Goal: Obtain resource: Obtain resource

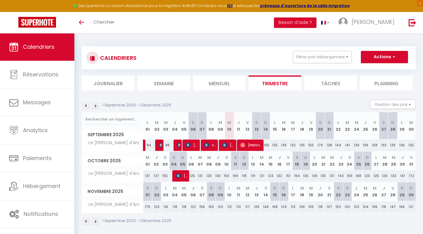
click at [373, 55] on button "Actions" at bounding box center [384, 57] width 47 height 12
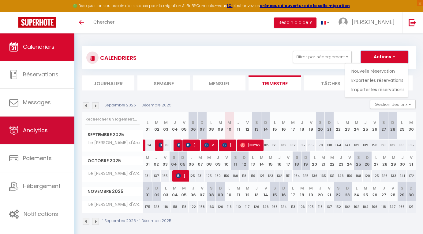
click at [41, 130] on span "Analytics" at bounding box center [35, 130] width 25 height 8
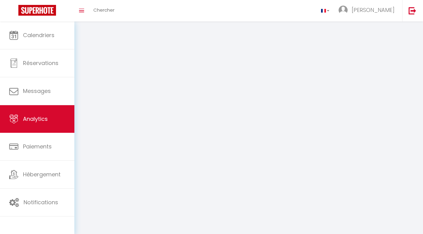
select select "2025"
select select "9"
select select
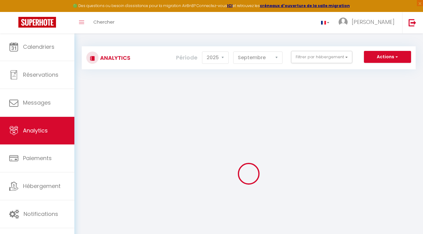
click at [396, 58] on span "button" at bounding box center [396, 57] width 4 height 6
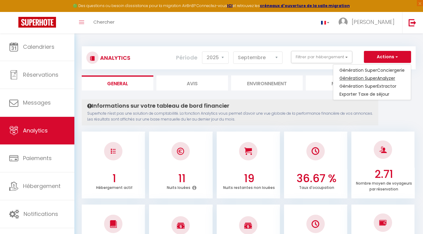
click at [384, 79] on link "Génération SuperAnalyzer" at bounding box center [371, 78] width 77 height 8
type input "[EMAIL_ADDRESS][PERSON_NAME][DOMAIN_NAME]"
select select
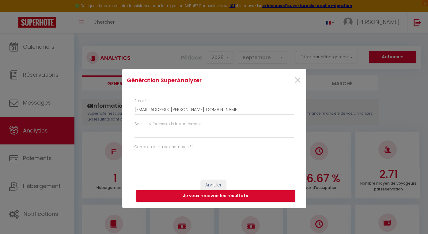
click at [145, 122] on label "Saisissez l'adresse de l'appartement *" at bounding box center [168, 124] width 68 height 6
click at [145, 127] on input "Saisissez l'adresse de l'appartement *" at bounding box center [213, 132] width 159 height 11
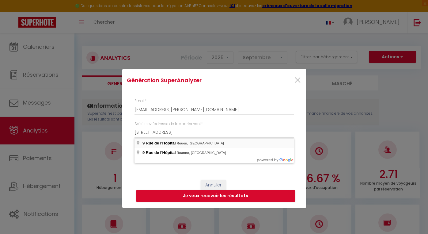
type input "[STREET_ADDRESS]"
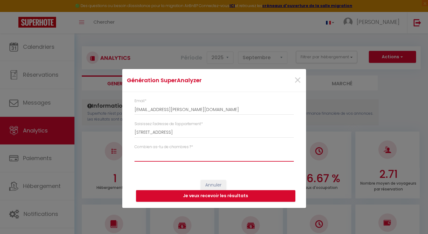
select select "t2"
click at [210, 196] on button "Je veux recevoir les résultats" at bounding box center [215, 196] width 159 height 12
